Goal: Check status: Check status

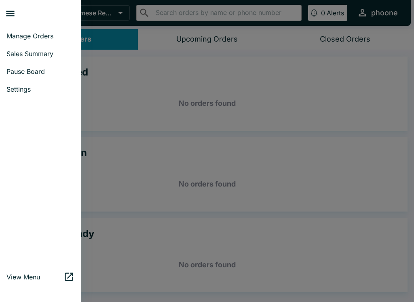
click at [15, 38] on span "Manage Orders" at bounding box center [40, 36] width 68 height 8
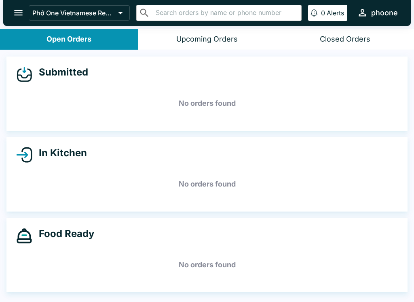
click at [15, 13] on icon "open drawer" at bounding box center [18, 13] width 8 height 6
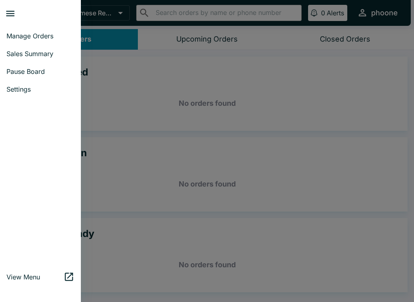
click at [22, 55] on span "Sales Summary" at bounding box center [40, 54] width 68 height 8
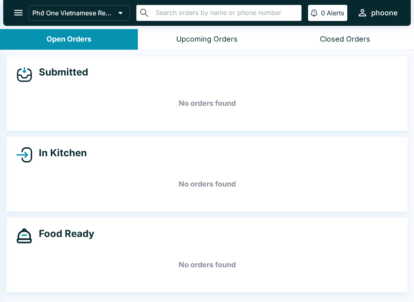
select select "03:00"
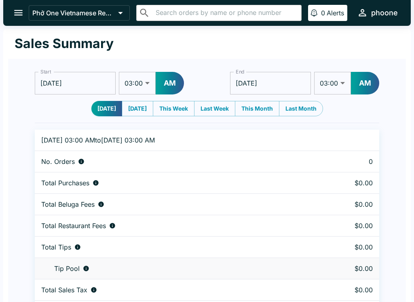
click at [137, 103] on button "[DATE]" at bounding box center [138, 108] width 32 height 15
type input "[DATE]"
click at [102, 107] on button "[DATE]" at bounding box center [107, 108] width 32 height 15
type input "[DATE]"
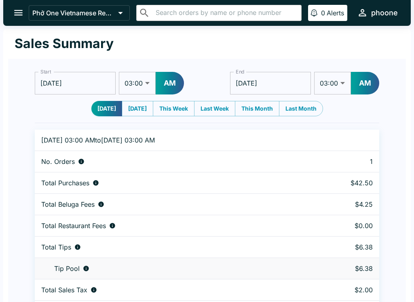
type input "[DATE]"
click at [9, 2] on div "Phở One Vietnamese Restaurant ​ ​ 0 Alerts phoone" at bounding box center [207, 13] width 408 height 26
click at [128, 108] on button "[DATE]" at bounding box center [138, 108] width 32 height 15
type input "[DATE]"
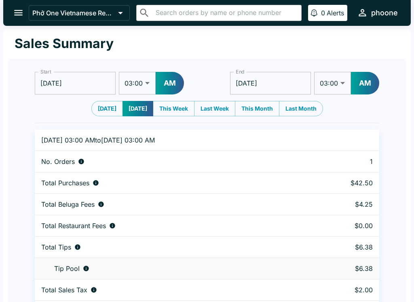
click at [175, 102] on button "This Week" at bounding box center [174, 108] width 42 height 15
type input "[DATE]"
click at [108, 107] on button "[DATE]" at bounding box center [107, 108] width 32 height 15
type input "[DATE]"
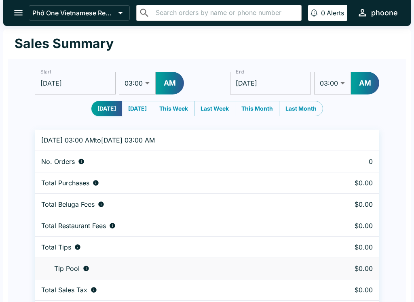
click at [21, 1] on div "Phở One Vietnamese Restaurant ​ ​ 0 Alerts phoone" at bounding box center [207, 13] width 408 height 26
click at [20, 13] on icon "open drawer" at bounding box center [18, 13] width 8 height 6
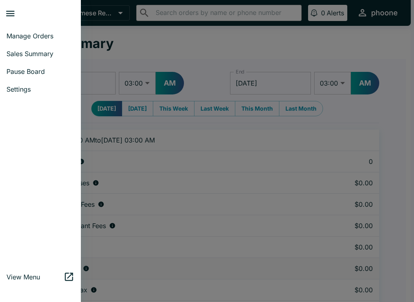
click at [14, 32] on span "Manage Orders" at bounding box center [40, 36] width 68 height 8
